Goal: Task Accomplishment & Management: Use online tool/utility

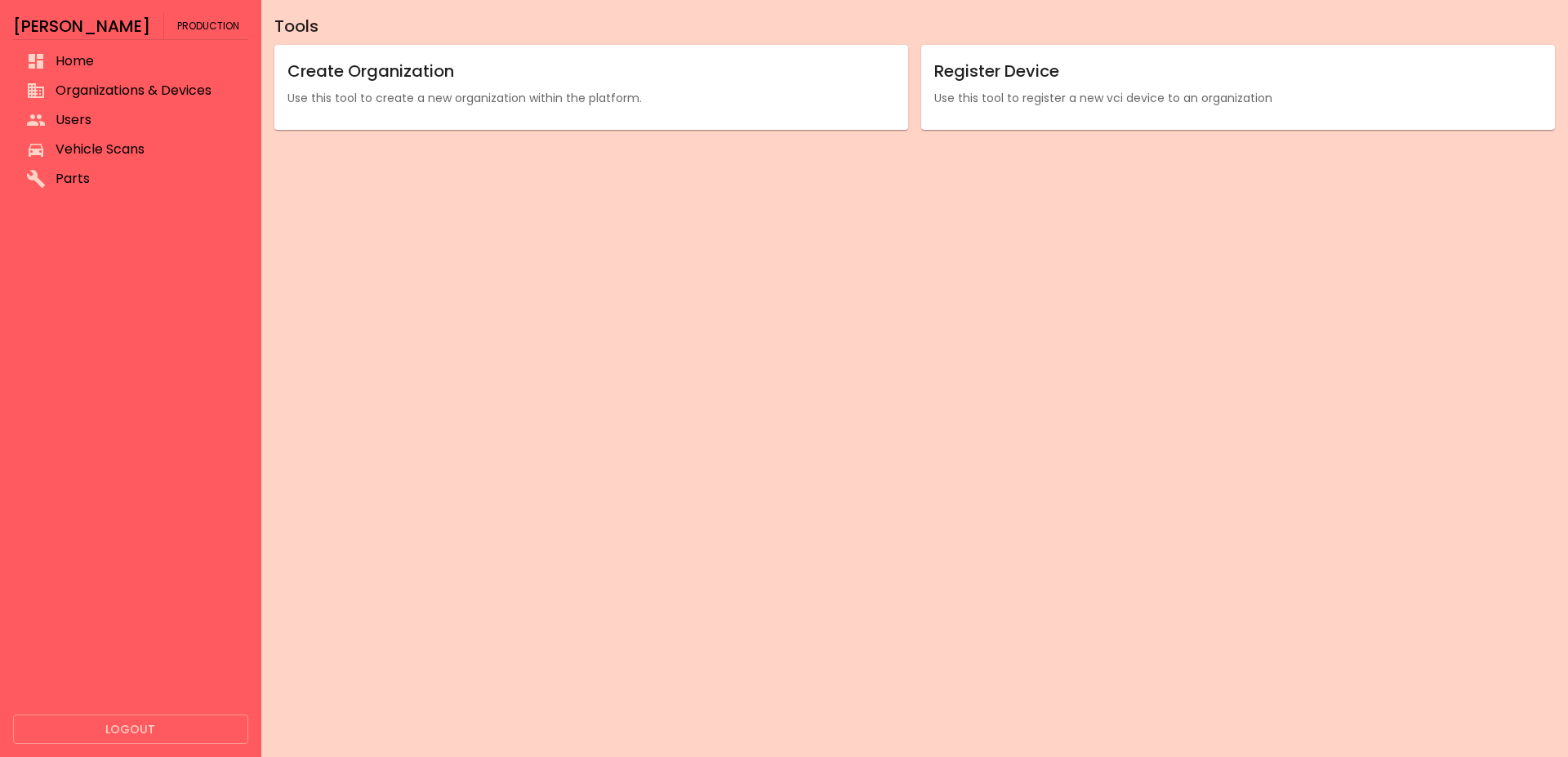
click at [98, 137] on li "Vehicle Scans" at bounding box center [130, 149] width 235 height 30
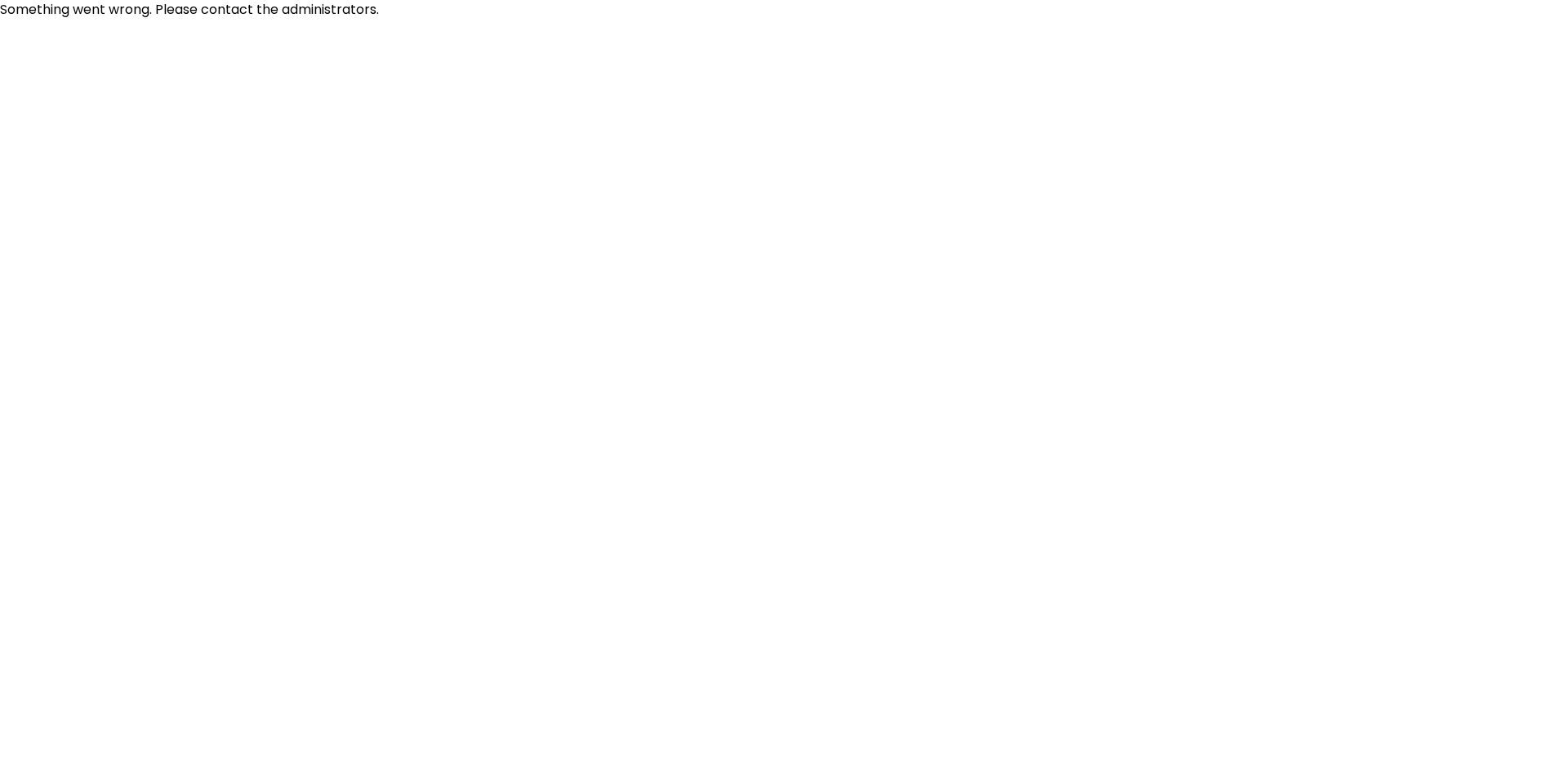
click at [269, 19] on html "Something went wrong. Please contact the administrators." at bounding box center [784, 9] width 1568 height 19
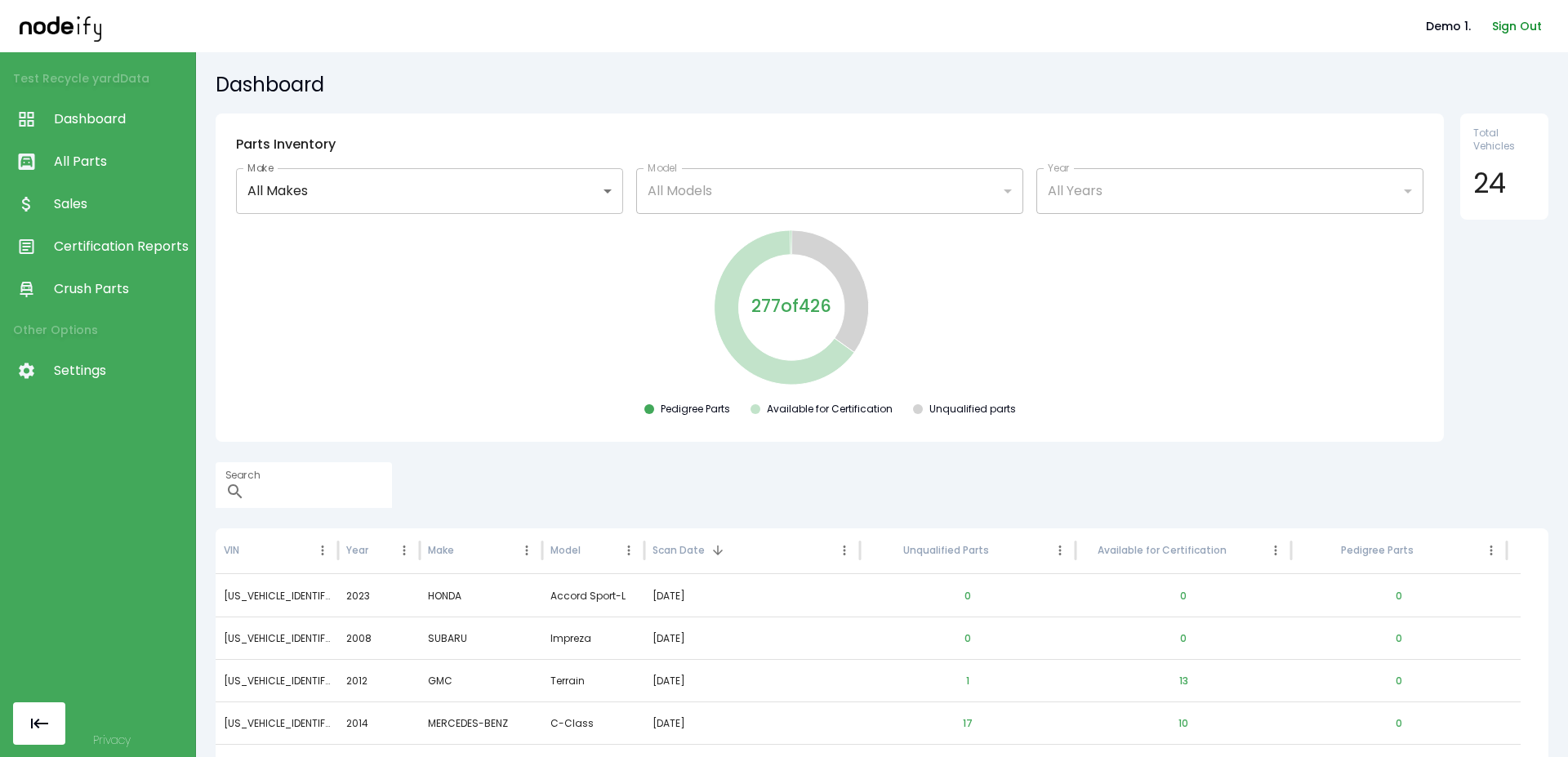
click at [883, 30] on button "Sign Out" at bounding box center [1517, 26] width 63 height 30
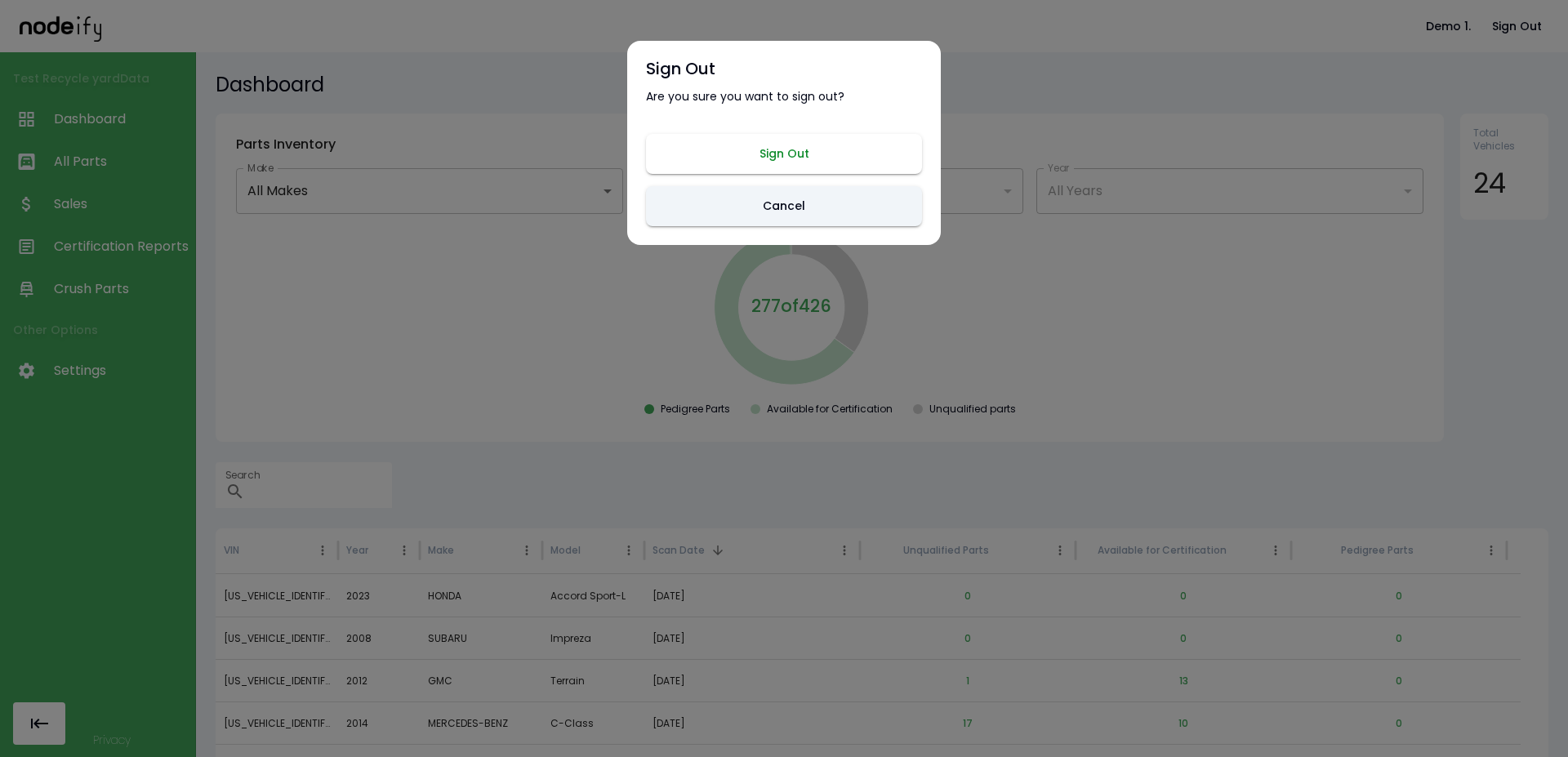
click at [799, 148] on button "Sign Out" at bounding box center [784, 153] width 277 height 40
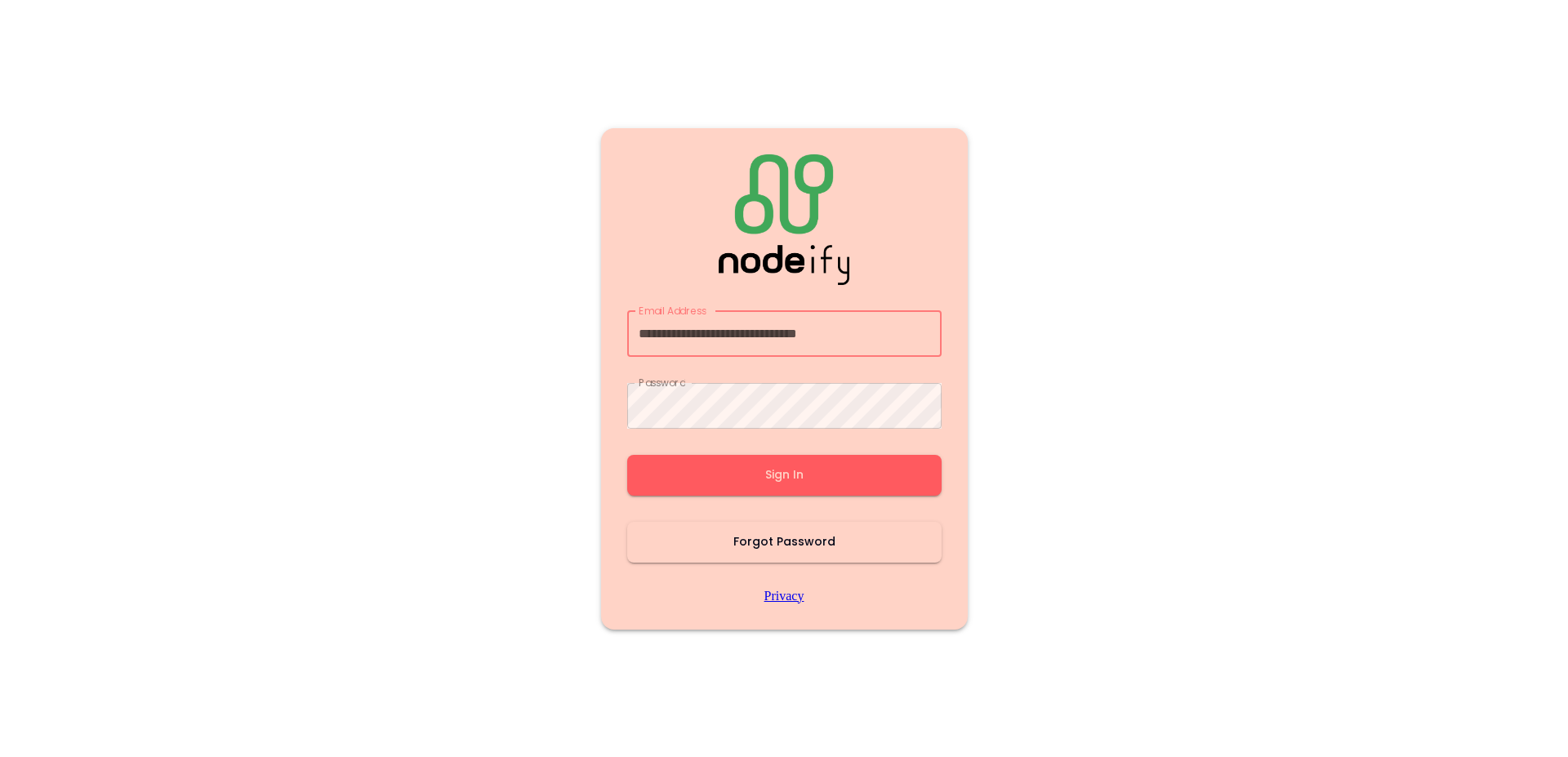
type input "**********"
click at [741, 478] on button "Sign In" at bounding box center [784, 476] width 314 height 41
type input "**********"
click at [750, 464] on button "Sign In" at bounding box center [784, 476] width 314 height 41
type input "**********"
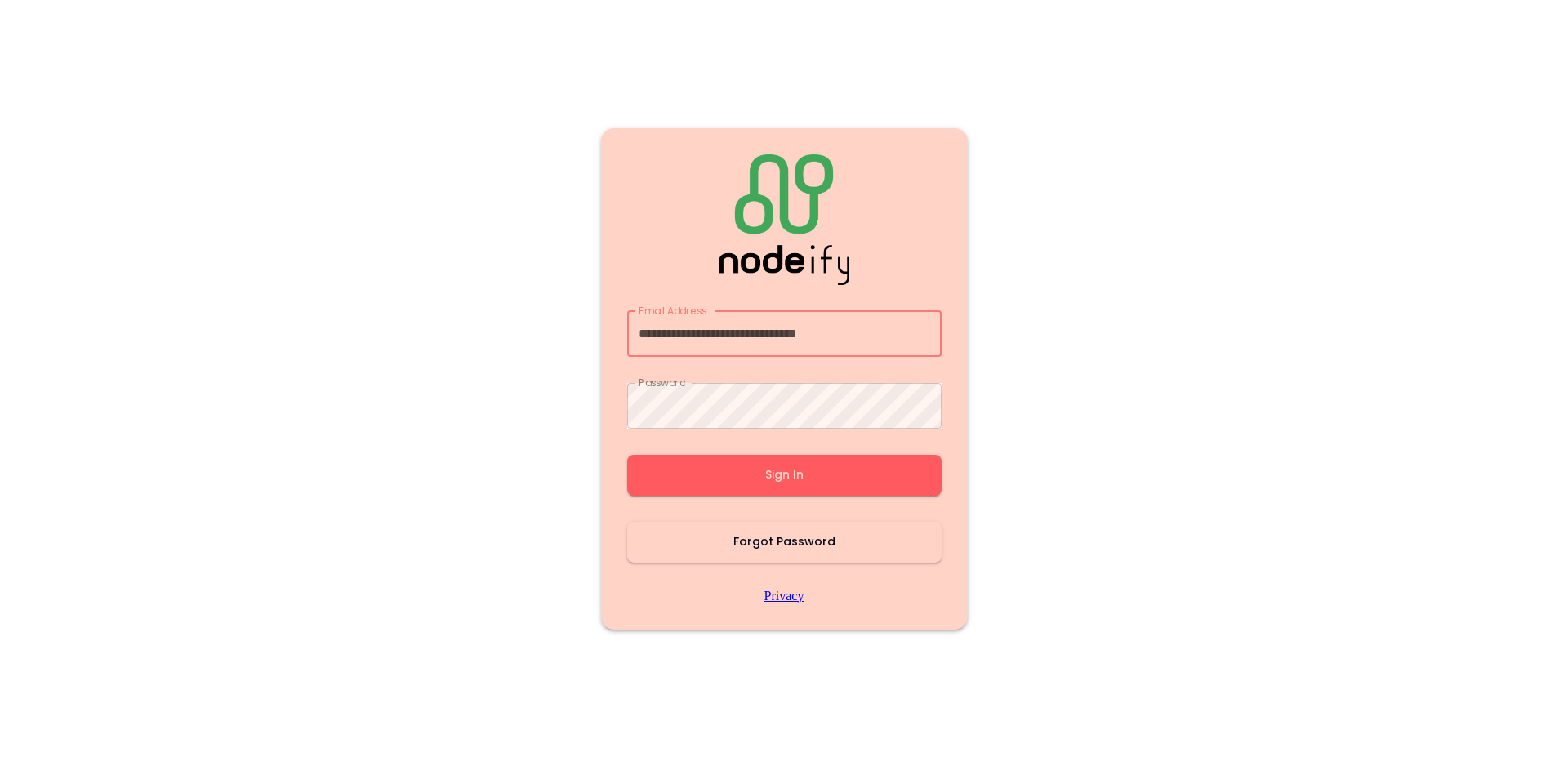
click at [760, 478] on button "Sign In" at bounding box center [784, 476] width 314 height 41
click at [1109, 420] on main "Email Address Email Address Password Password Sign In Forgot Password Privacy" at bounding box center [784, 378] width 980 height 757
click at [691, 331] on input "Email Address" at bounding box center [784, 335] width 314 height 46
click at [739, 335] on input "Email Address" at bounding box center [784, 335] width 314 height 46
type input "**********"
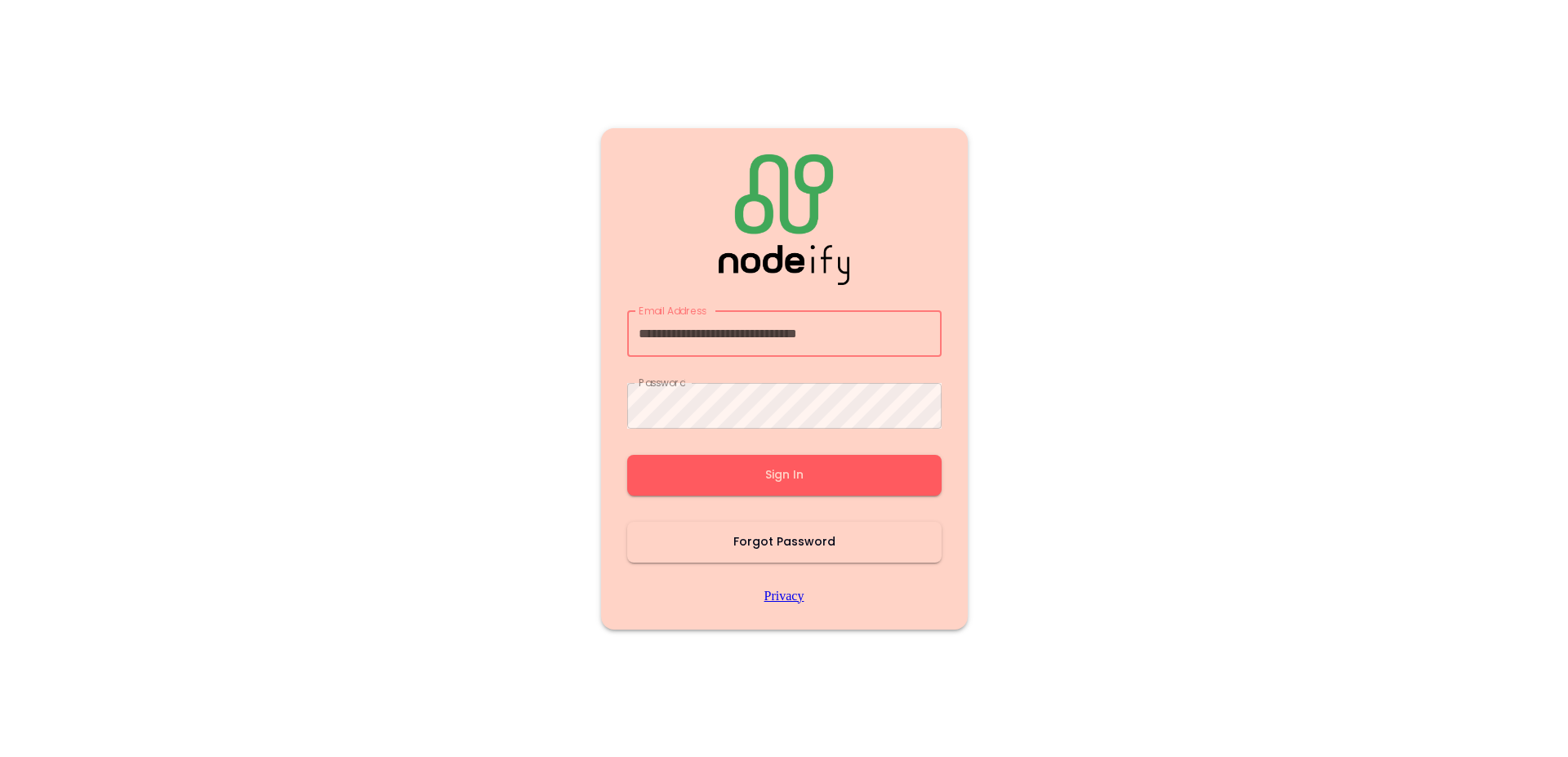
click at [739, 465] on button "Sign In" at bounding box center [784, 476] width 314 height 41
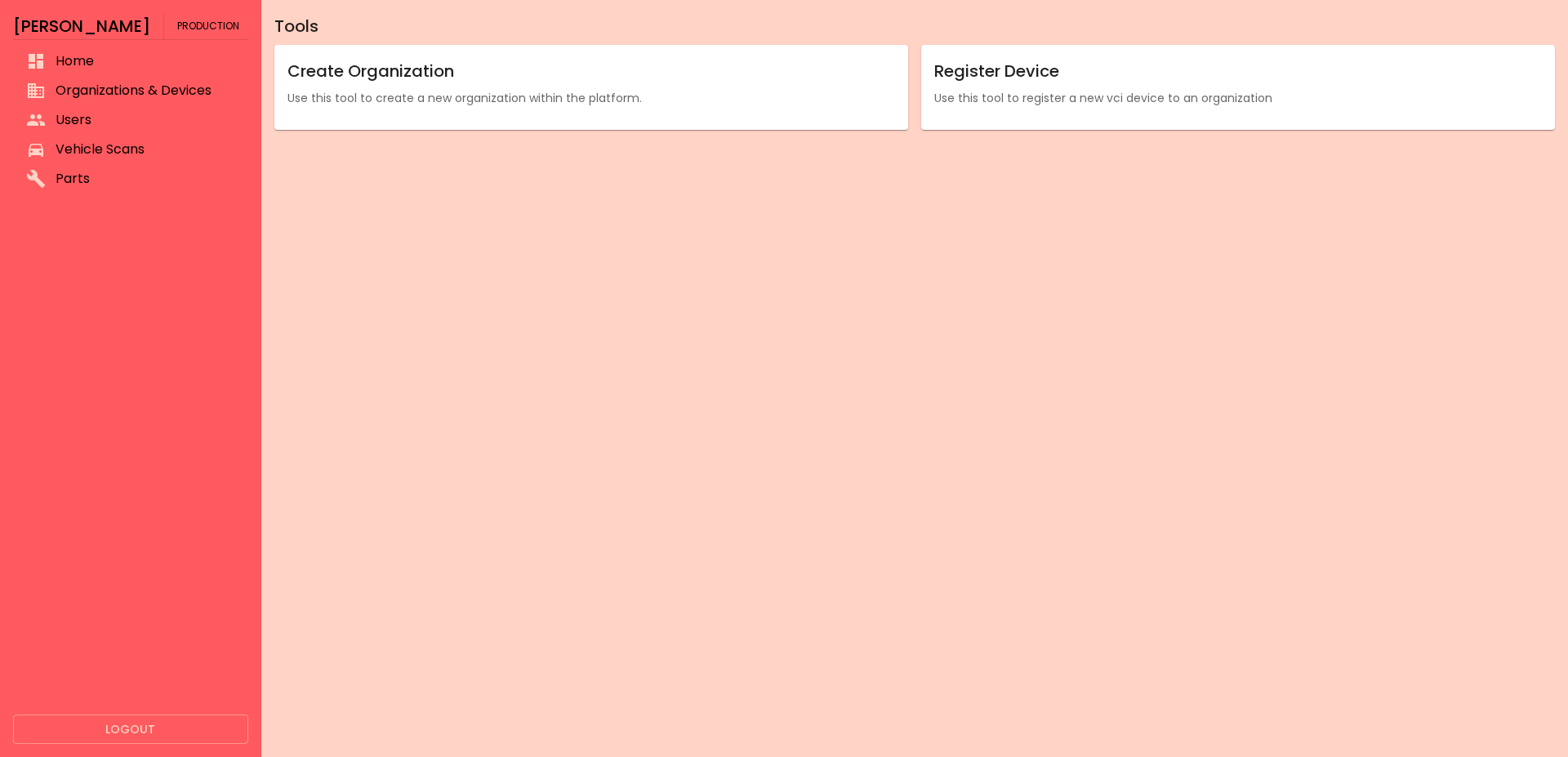
click at [97, 155] on span "Vehicle Scans" at bounding box center [145, 149] width 180 height 19
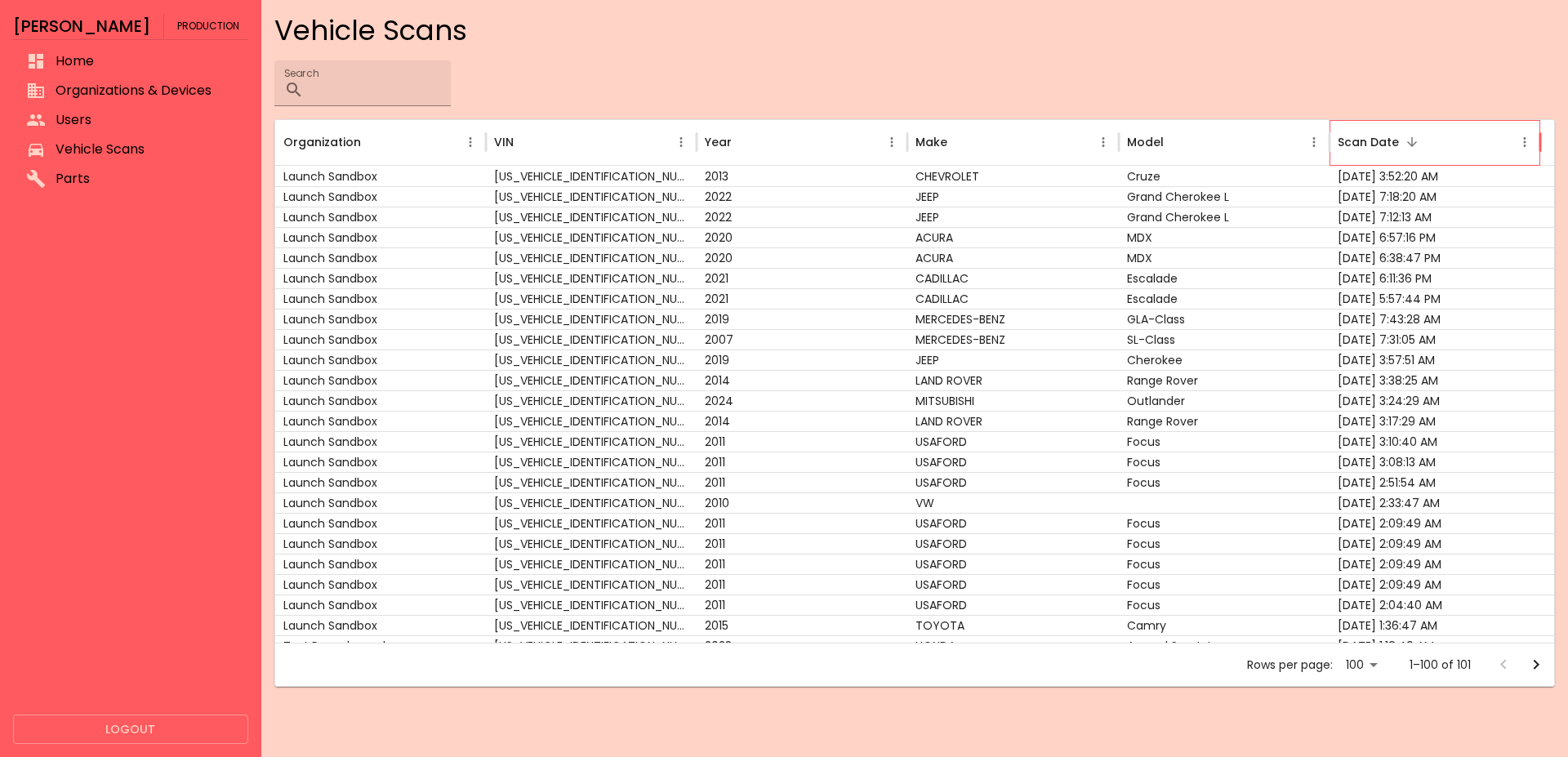
click at [1342, 136] on div "Scan Date" at bounding box center [1368, 142] width 61 height 18
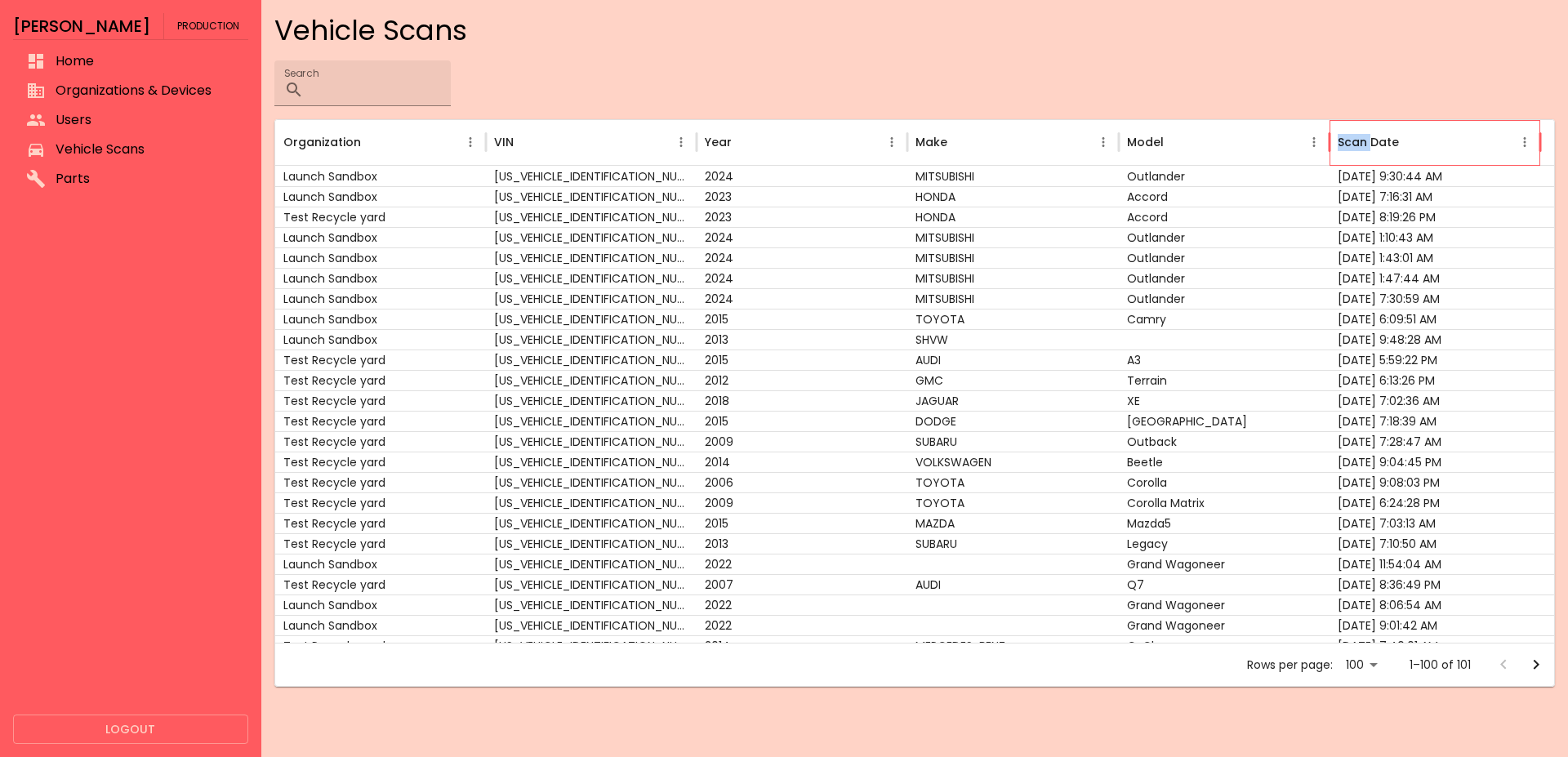
click at [1342, 136] on div "Scan Date" at bounding box center [1368, 142] width 61 height 18
click at [1339, 136] on div "Scan Date" at bounding box center [1368, 142] width 61 height 18
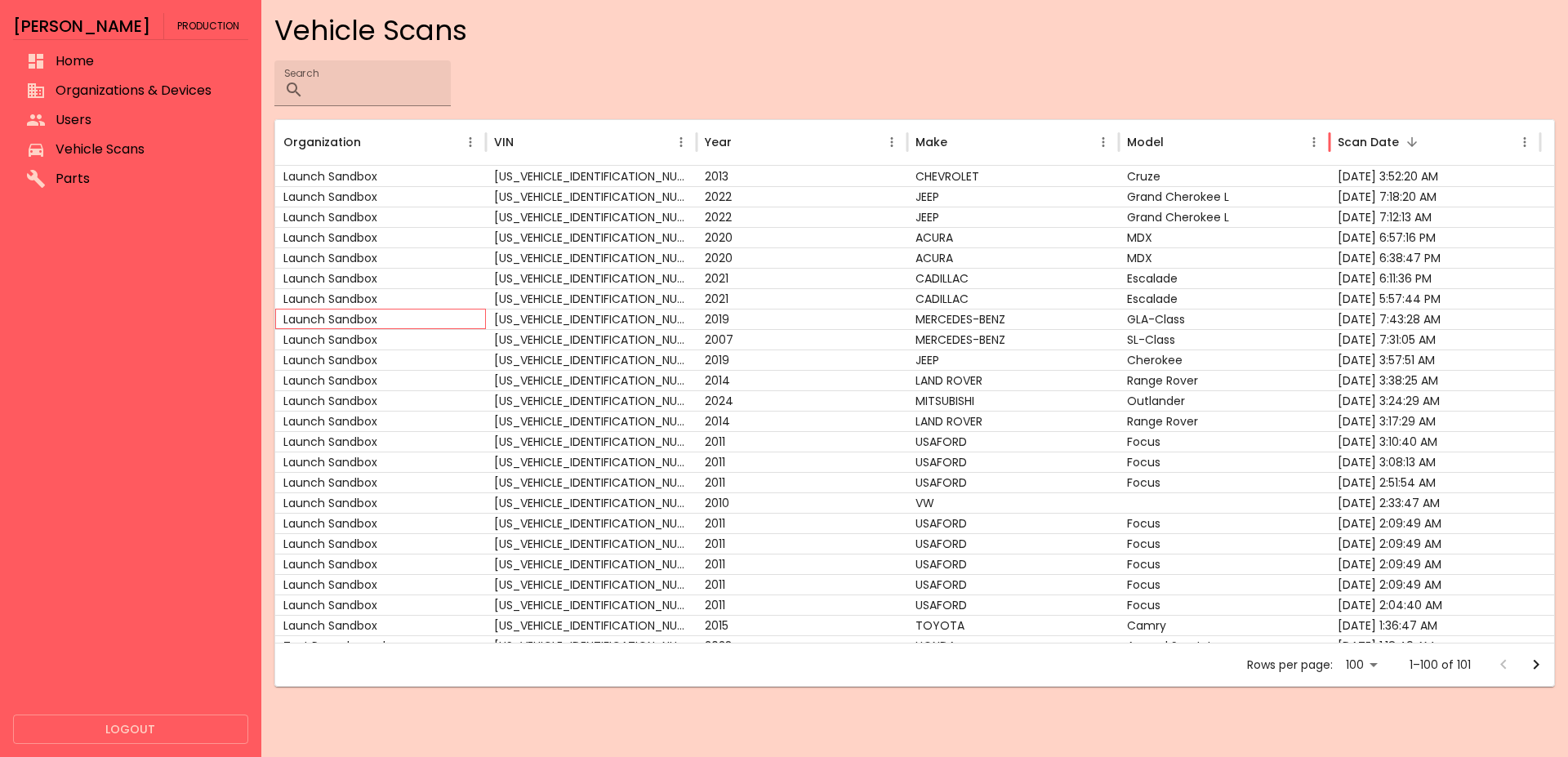
click at [398, 320] on div "Launch Sandbox" at bounding box center [381, 319] width 211 height 20
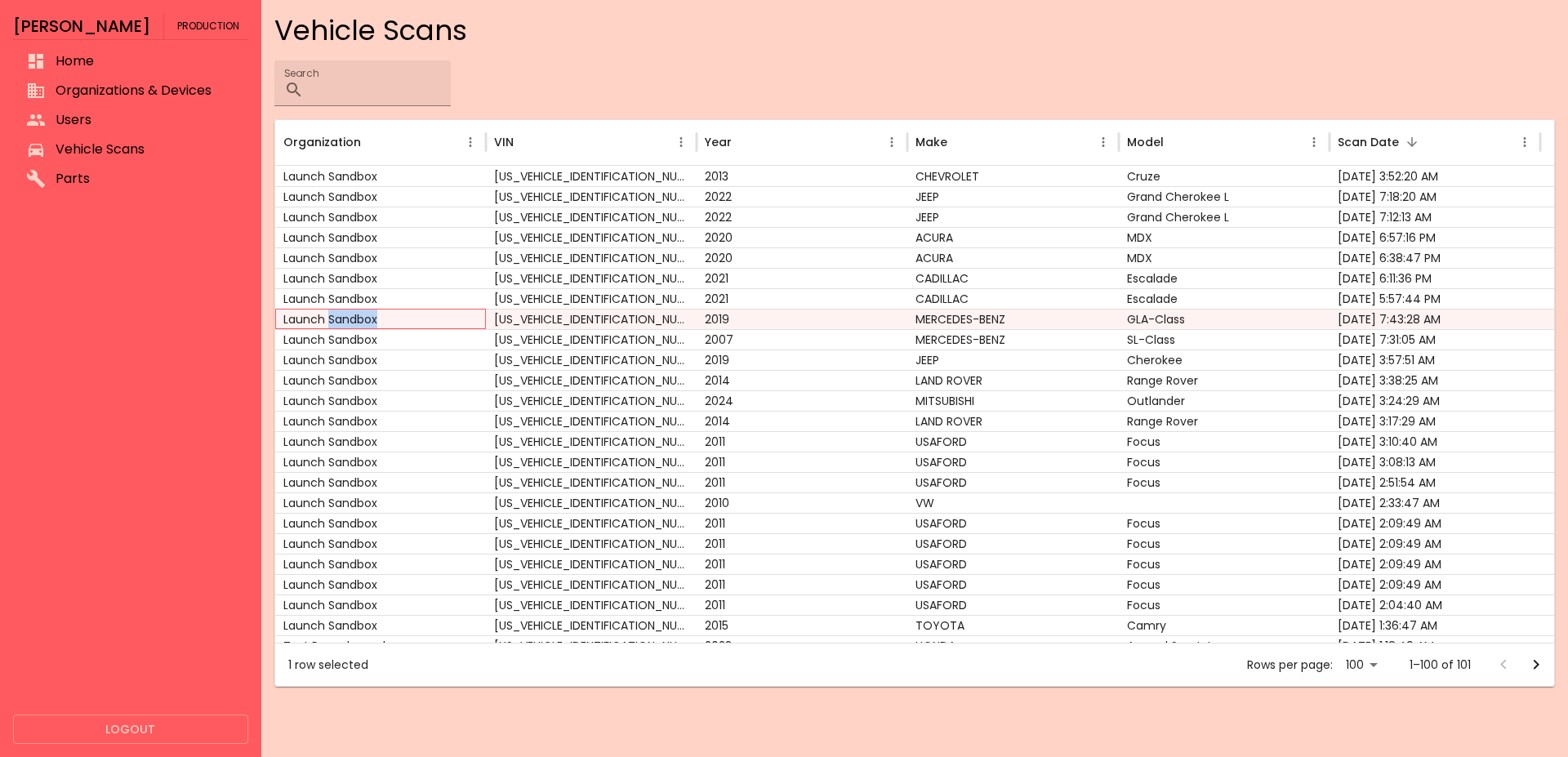
click at [398, 320] on div "Launch Sandbox" at bounding box center [381, 319] width 211 height 20
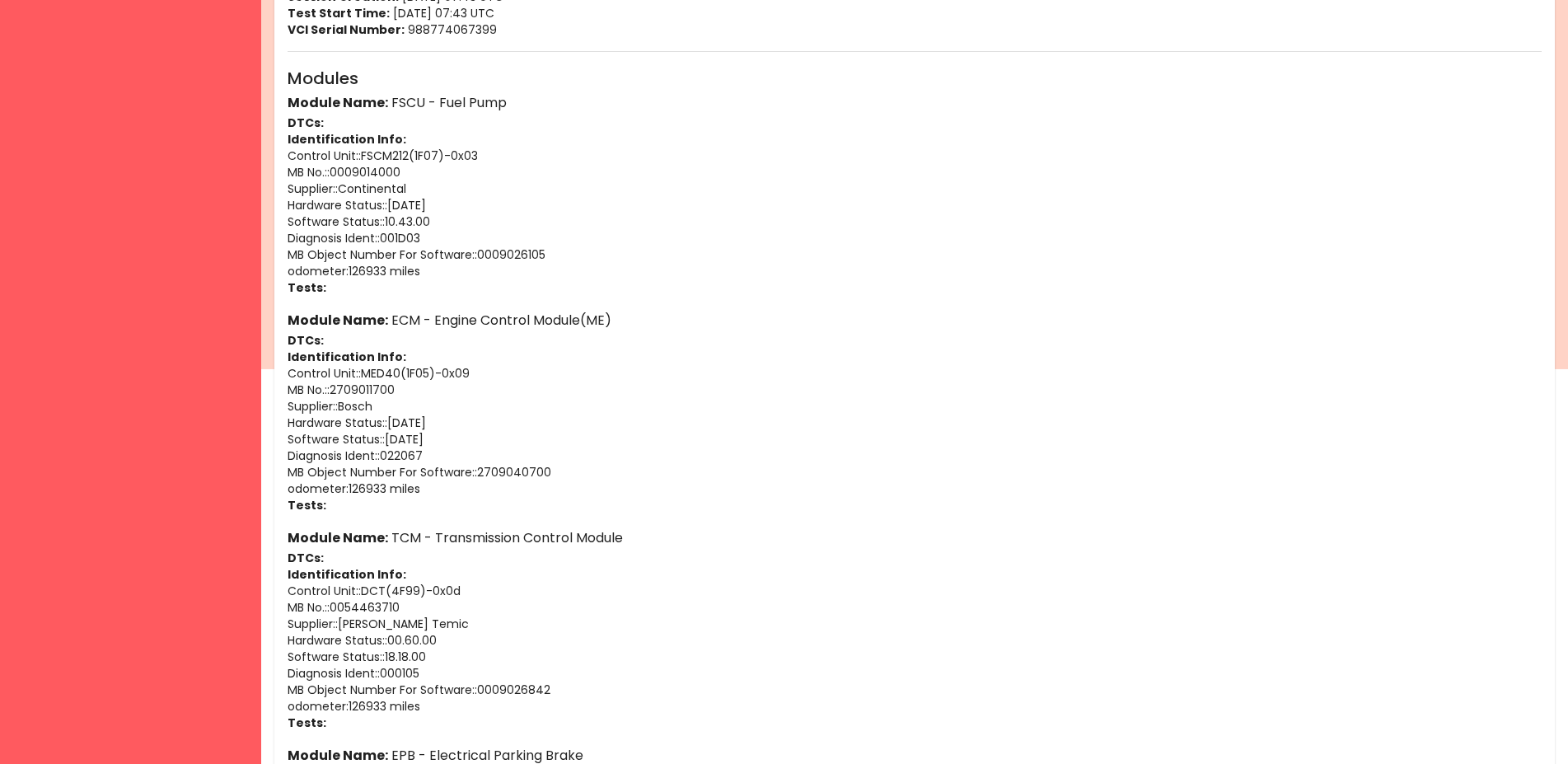
scroll to position [421, 0]
